Goal: Use online tool/utility: Utilize a website feature to perform a specific function

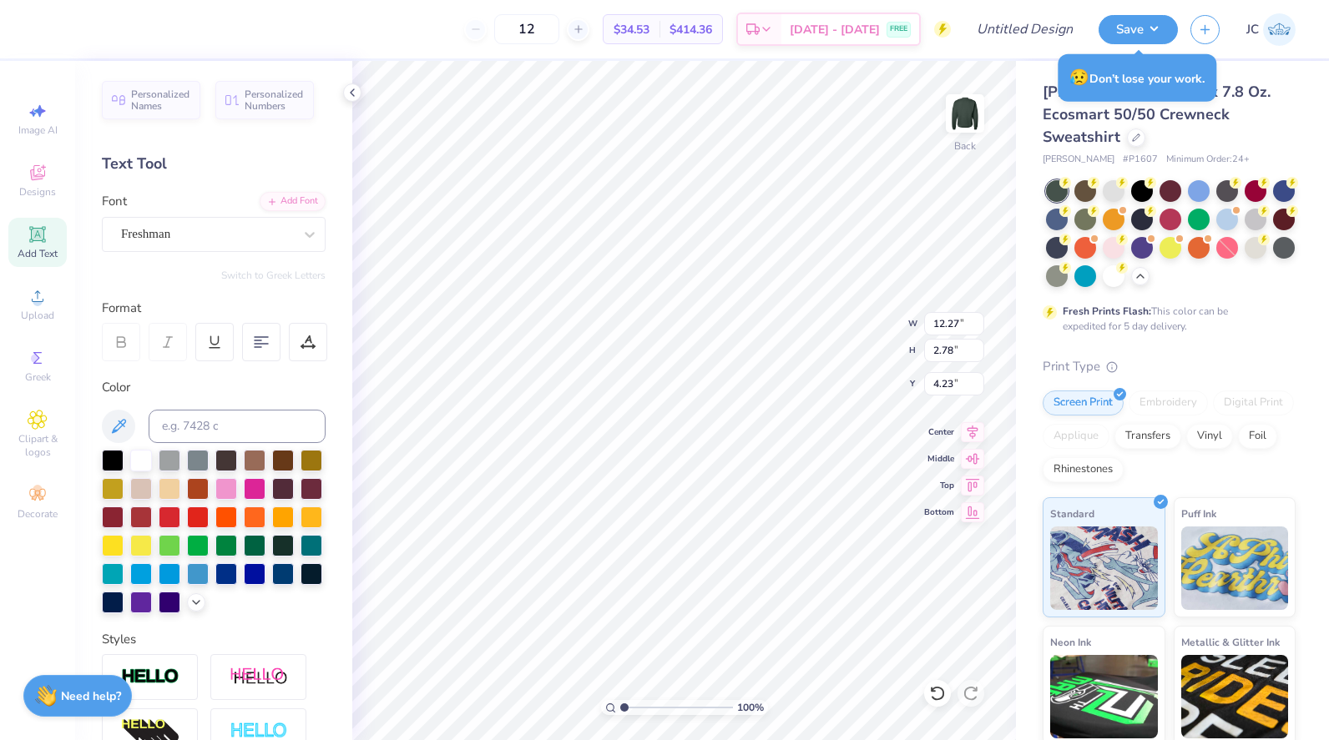
type input "4.23"
type input "9.85"
type input "2.23"
type input "5.19"
type input "10.86"
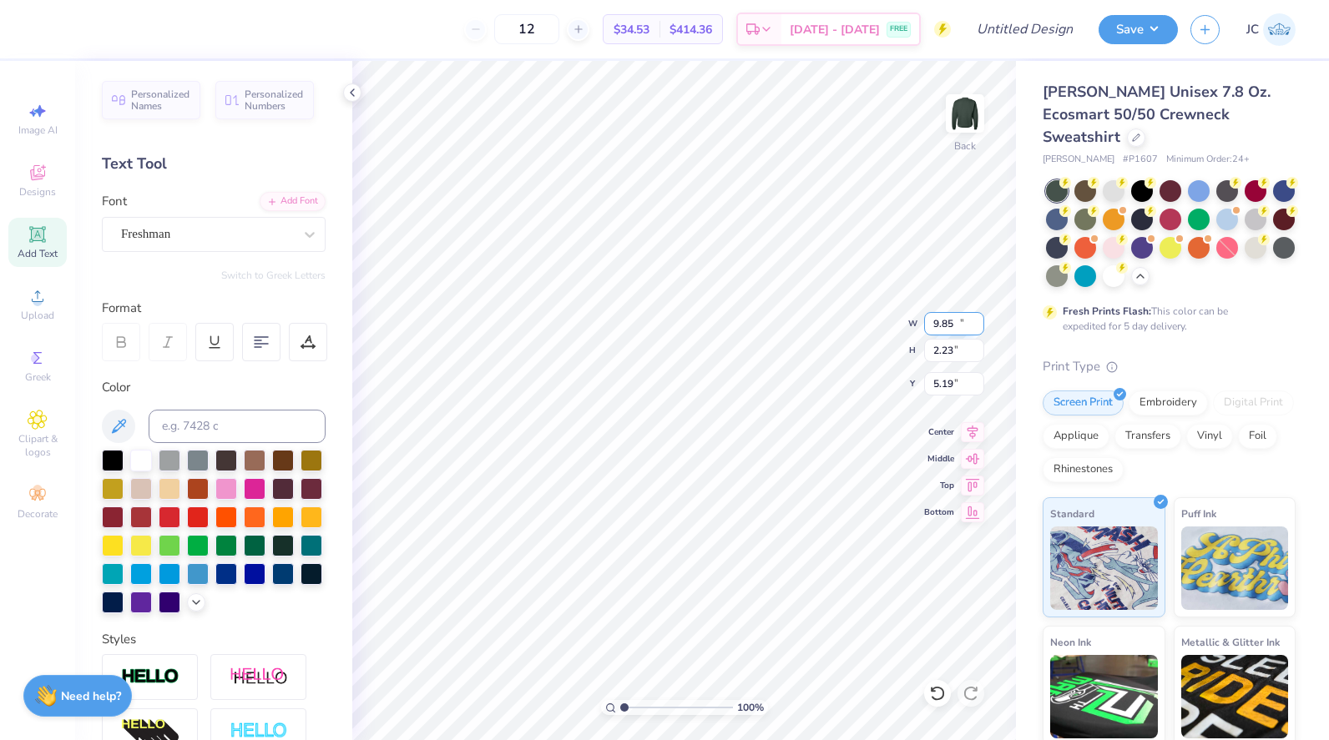
type input "2.46"
type input "4.96"
type input "11.44"
type input "2.60"
type input "4.83"
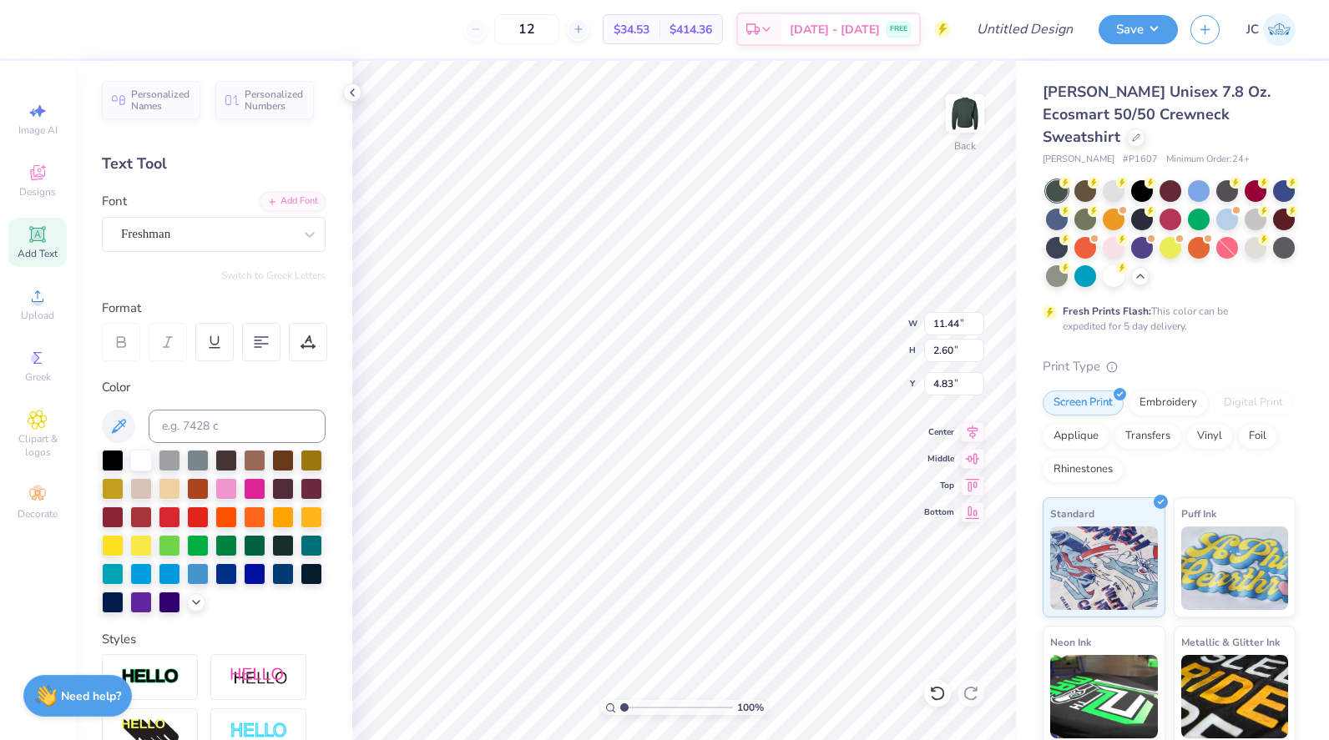
type input "4.93"
click at [43, 238] on icon at bounding box center [37, 234] width 13 height 13
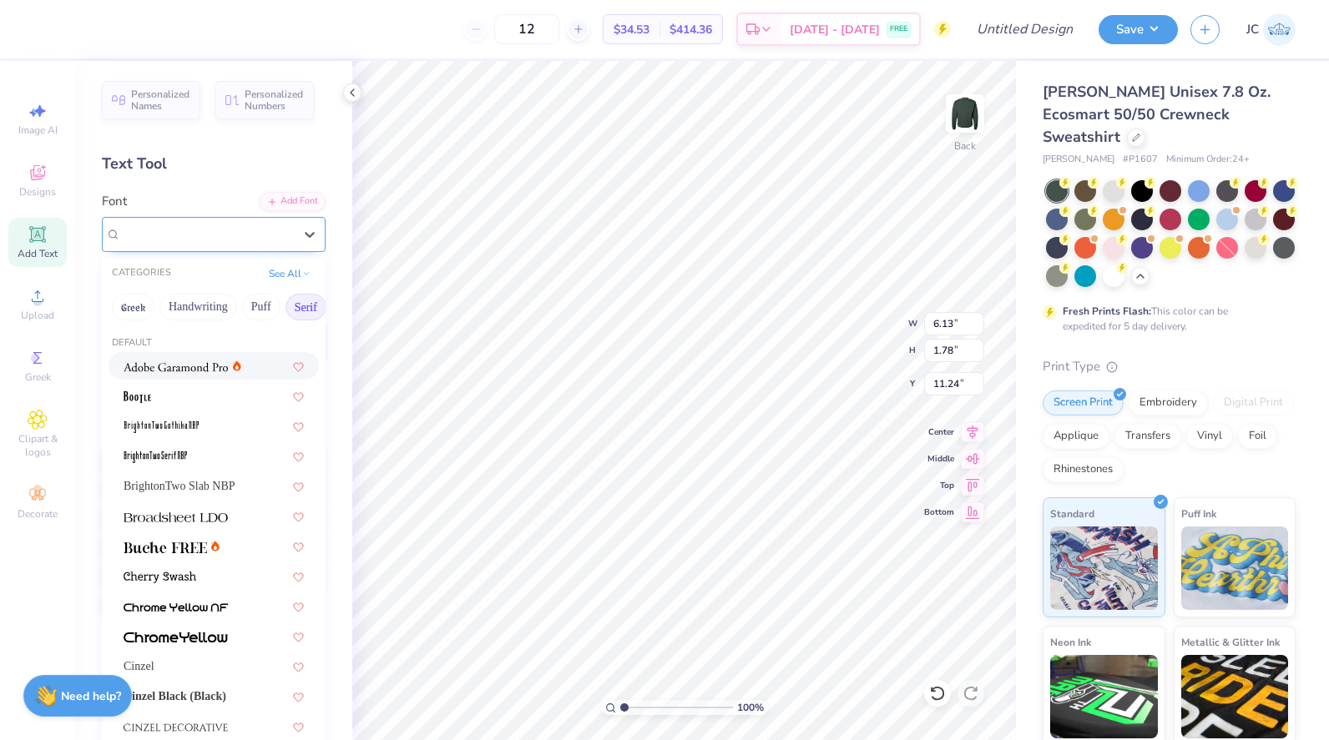
click at [159, 225] on div "Super Dream" at bounding box center [206, 234] width 175 height 26
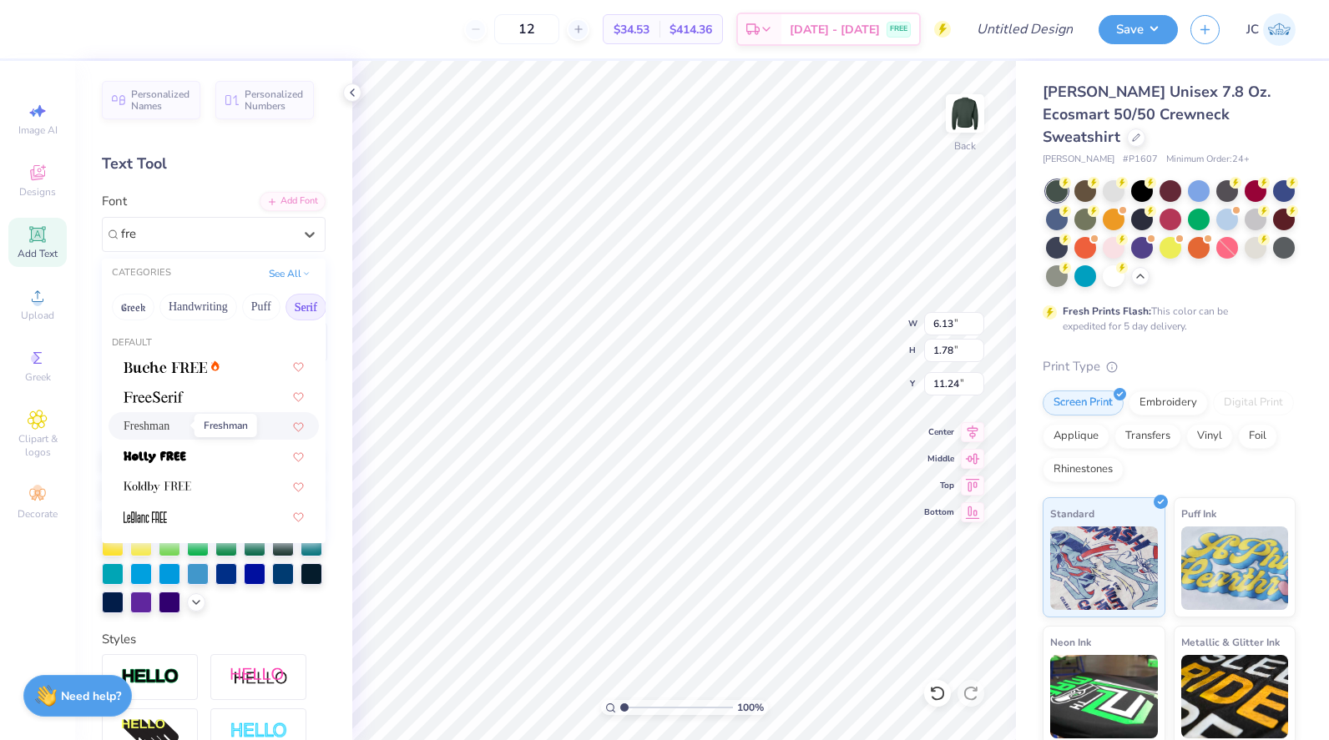
click at [169, 422] on span "Freshman" at bounding box center [147, 426] width 46 height 18
type input "fre"
type input "7.81"
type input "2.11"
type input "11.07"
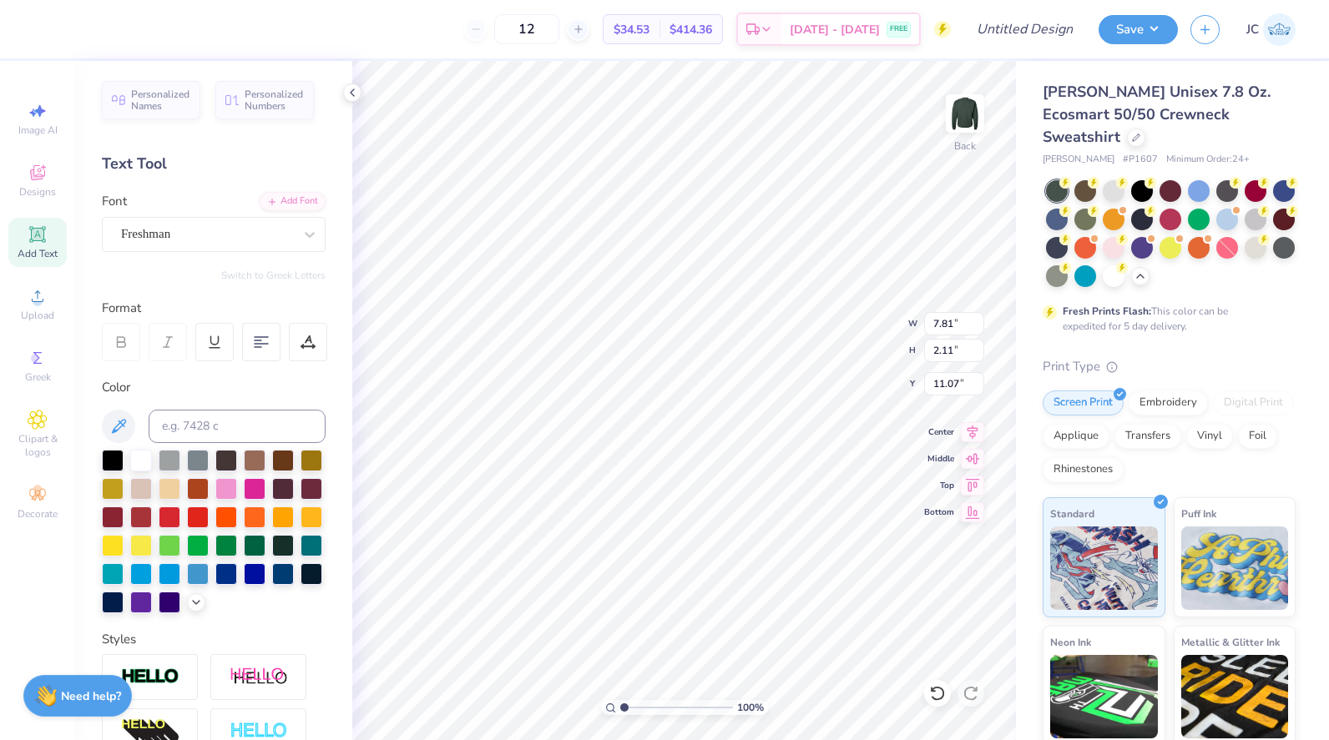
scroll to position [13, 2]
type textarea "NDSU"
type input "9.20"
type input "2.58"
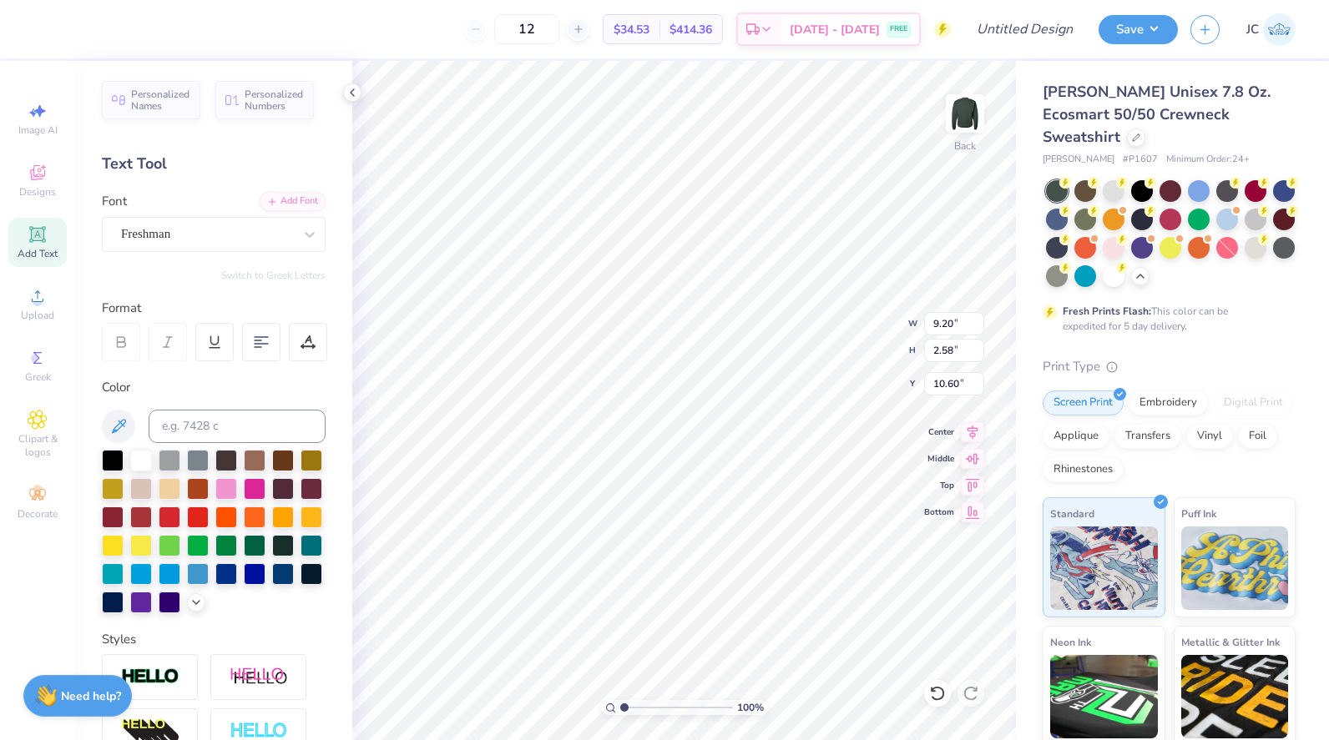
type input "10.60"
type input "8.71"
type input "12.91"
type input "9.20"
type input "2.58"
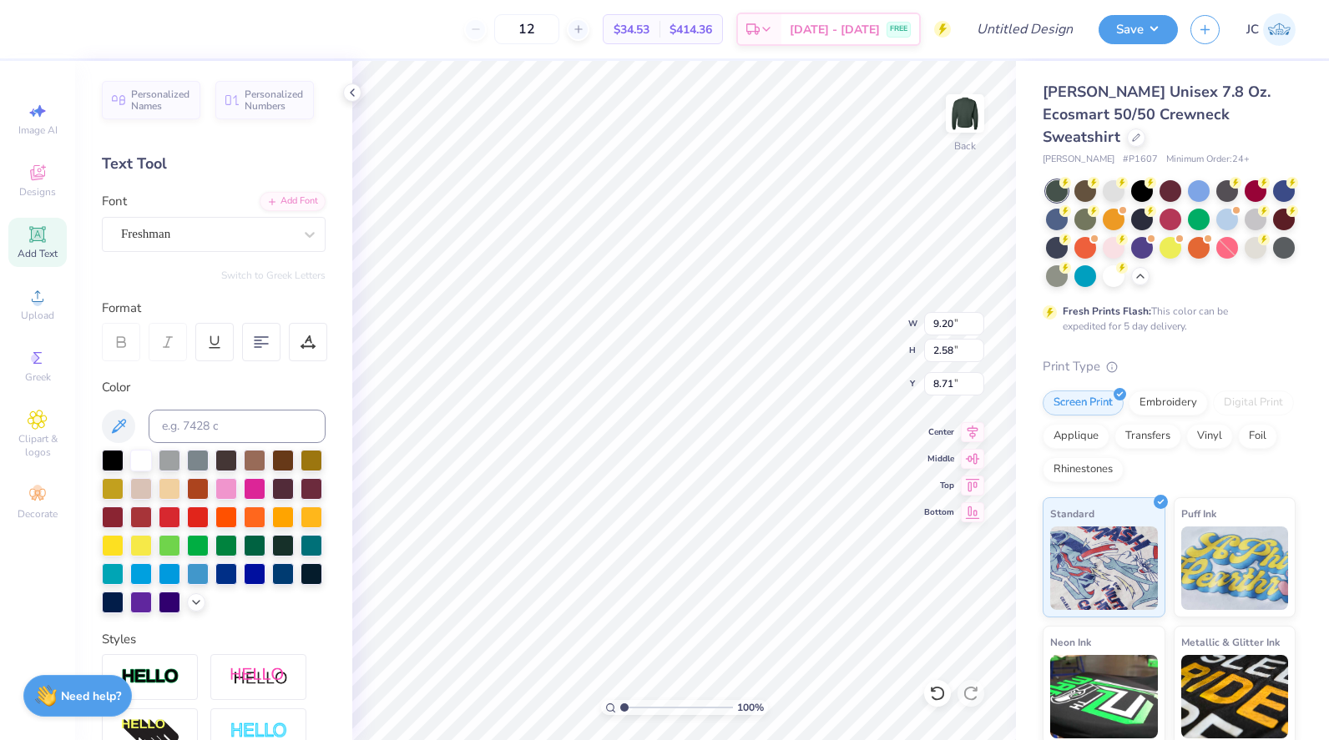
type input "6.04"
type input "11.44"
type input "2.60"
type input "9.53"
click at [244, 555] on div at bounding box center [255, 544] width 22 height 22
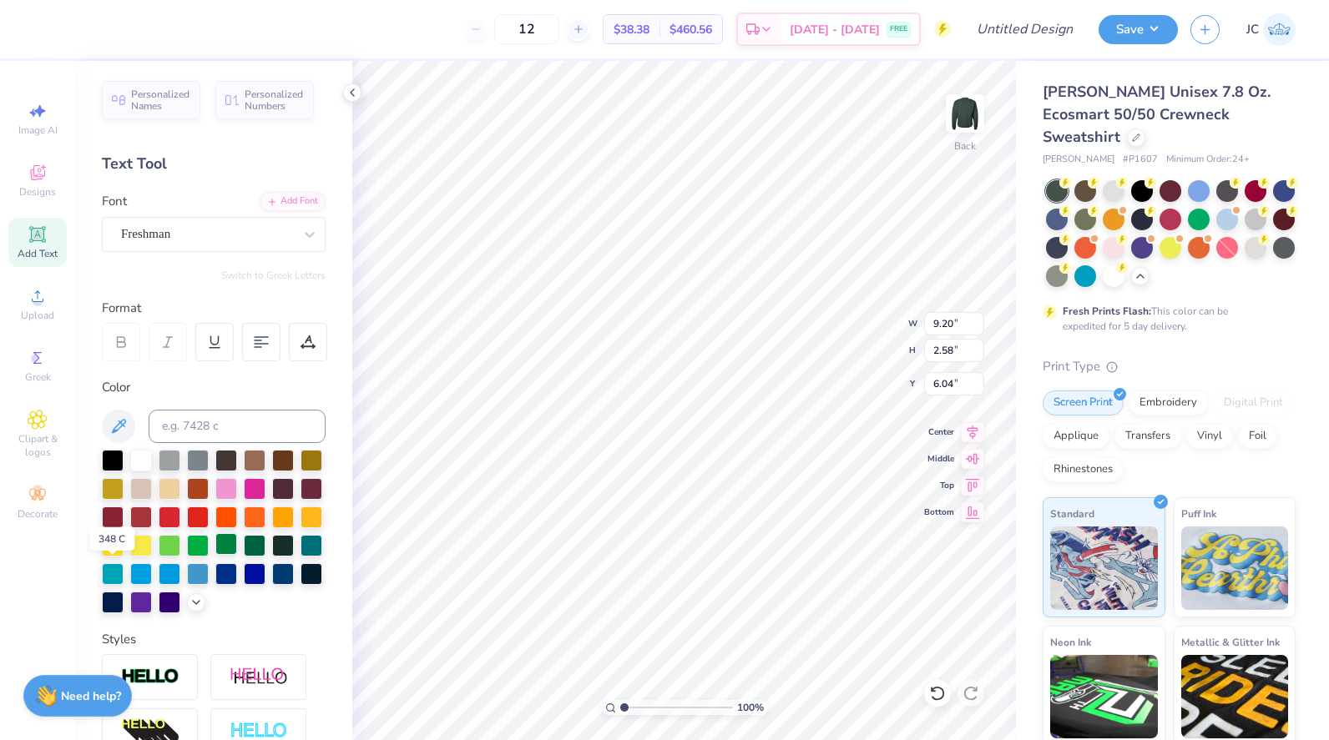
click at [215, 555] on div at bounding box center [226, 544] width 22 height 22
click at [272, 555] on div at bounding box center [283, 544] width 22 height 22
type input "11.44"
type input "2.60"
click at [272, 555] on div at bounding box center [283, 544] width 22 height 22
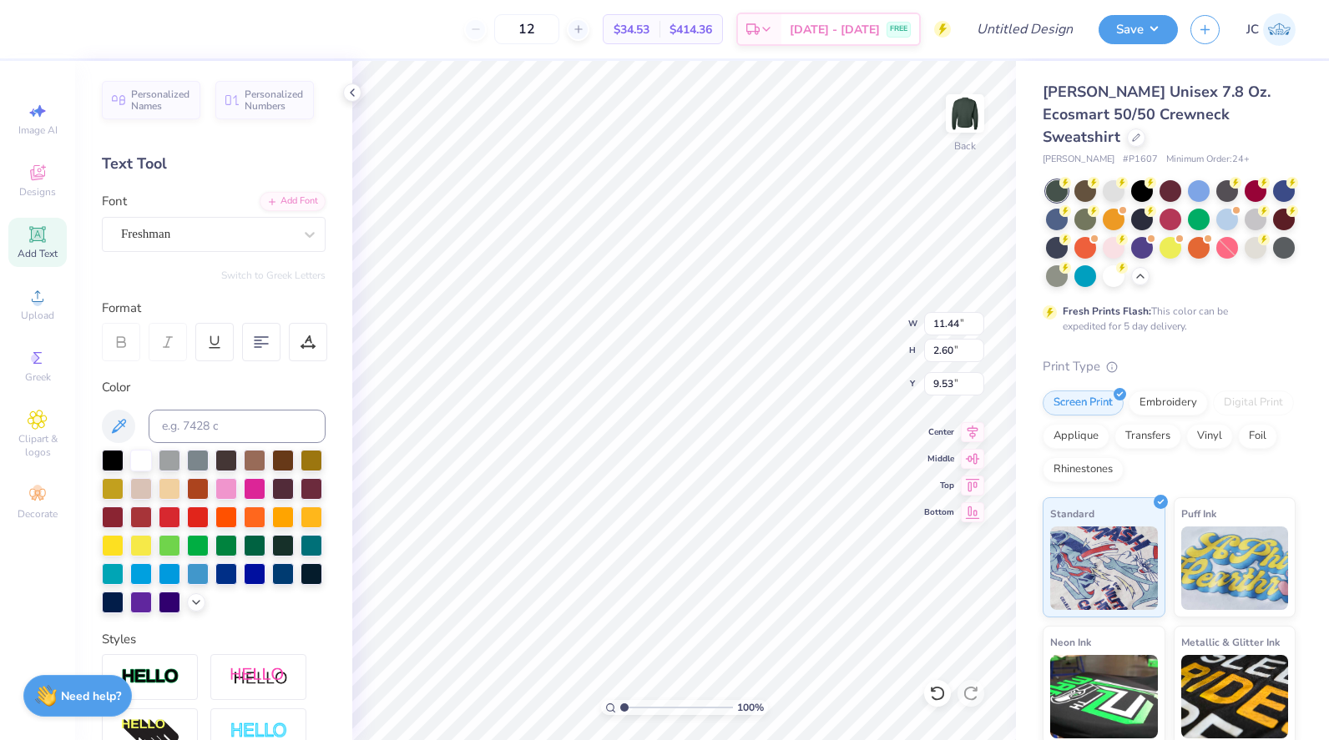
click at [1170, 392] on div "Screen Print Embroidery Digital Print Applique Transfers Vinyl Foil Rhinestones" at bounding box center [1169, 437] width 253 height 92
click at [1170, 388] on div "Embroidery" at bounding box center [1167, 400] width 79 height 25
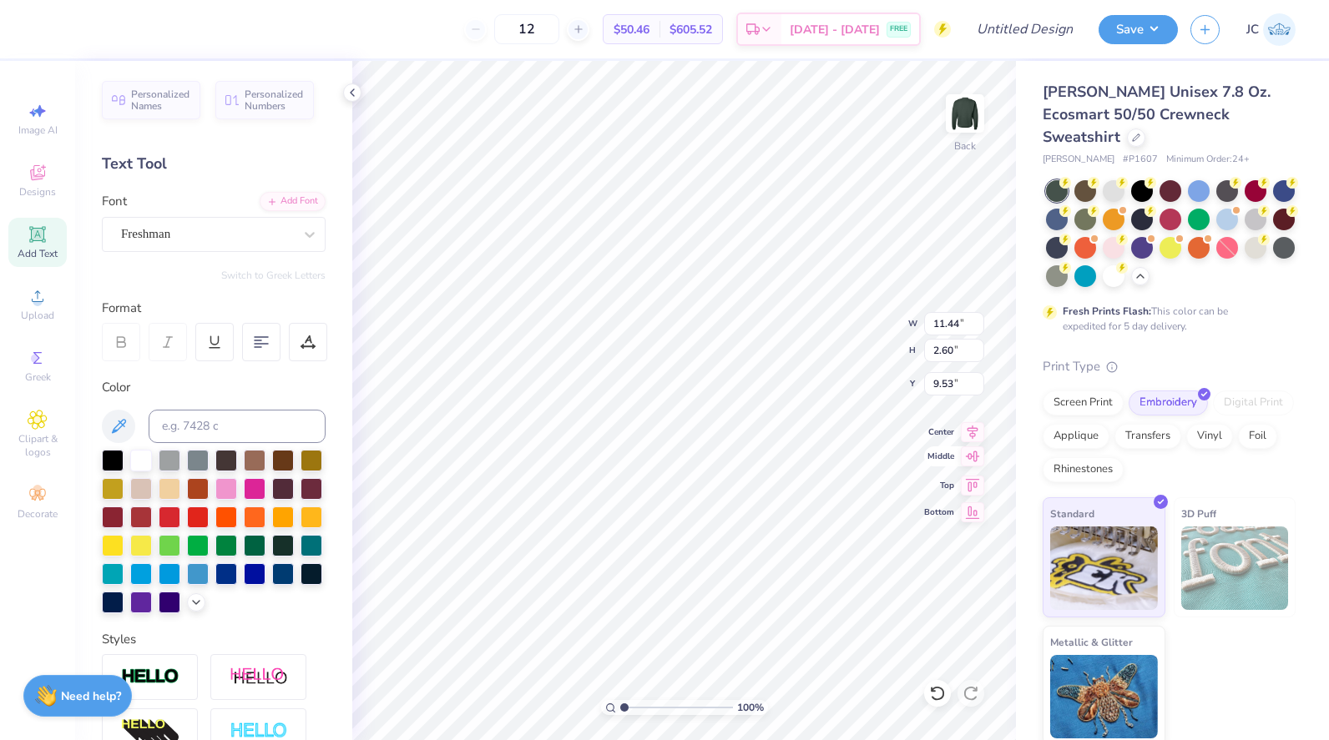
type input "8.85"
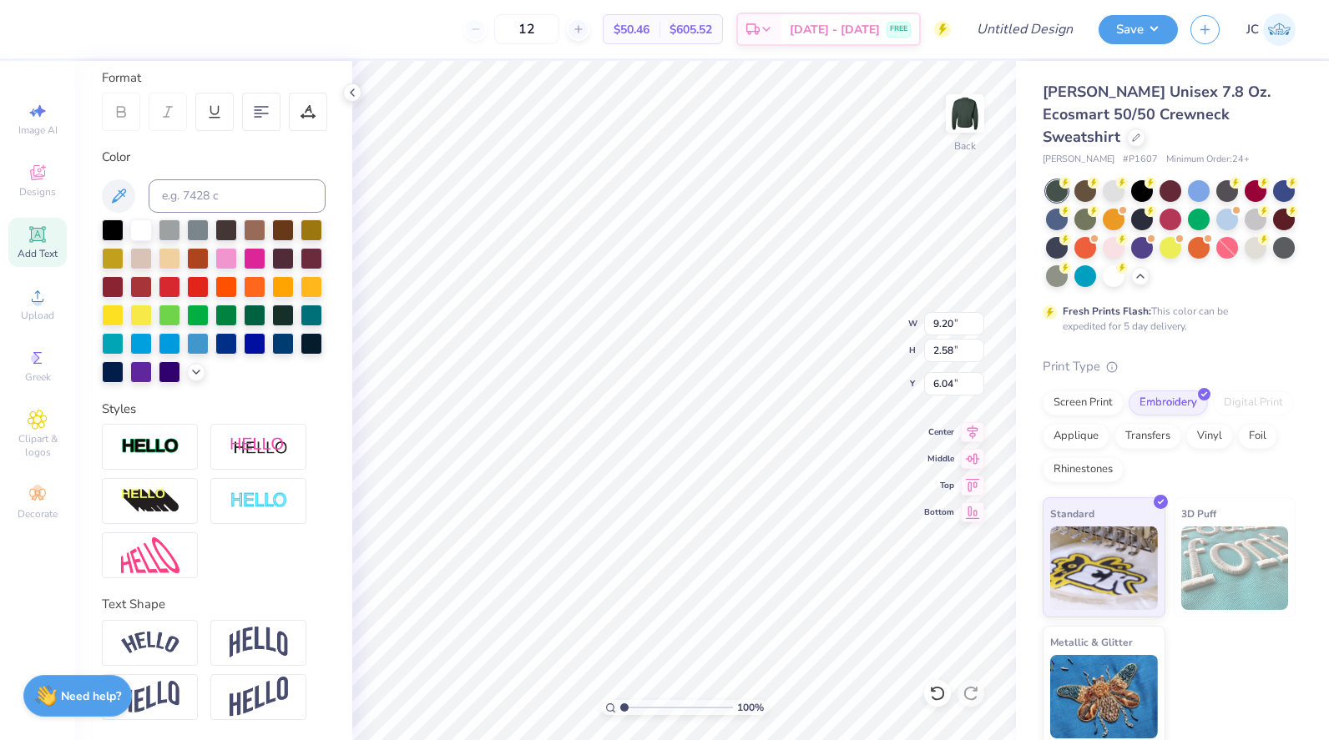
scroll to position [0, 0]
